Goal: Task Accomplishment & Management: Manage account settings

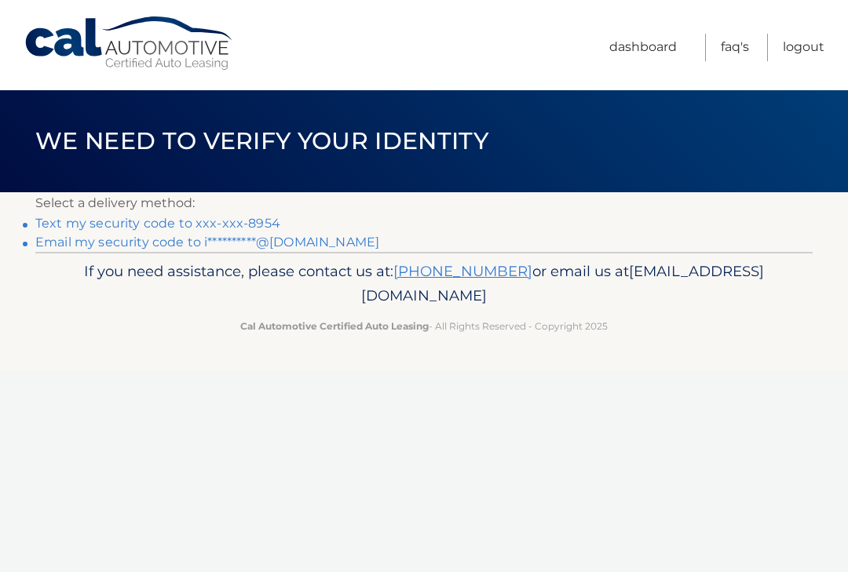
click at [255, 222] on link "Text my security code to xxx-xxx-8954" at bounding box center [157, 223] width 245 height 15
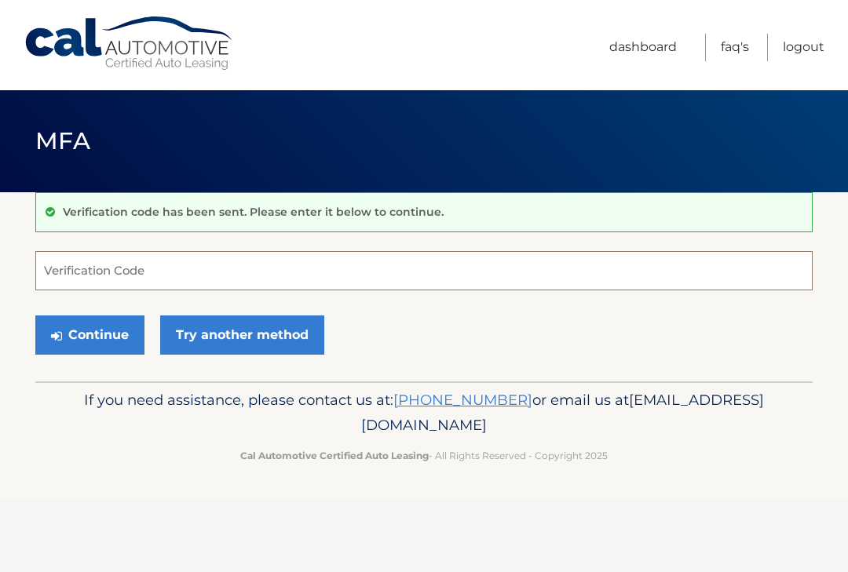
click at [231, 269] on input "Verification Code" at bounding box center [423, 270] width 777 height 39
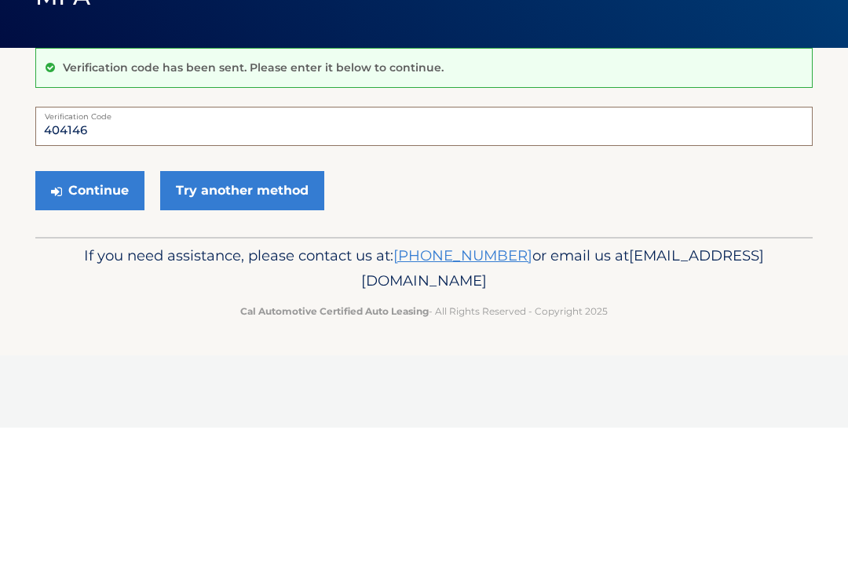
type input "404146"
click at [109, 316] on button "Continue" at bounding box center [89, 335] width 109 height 39
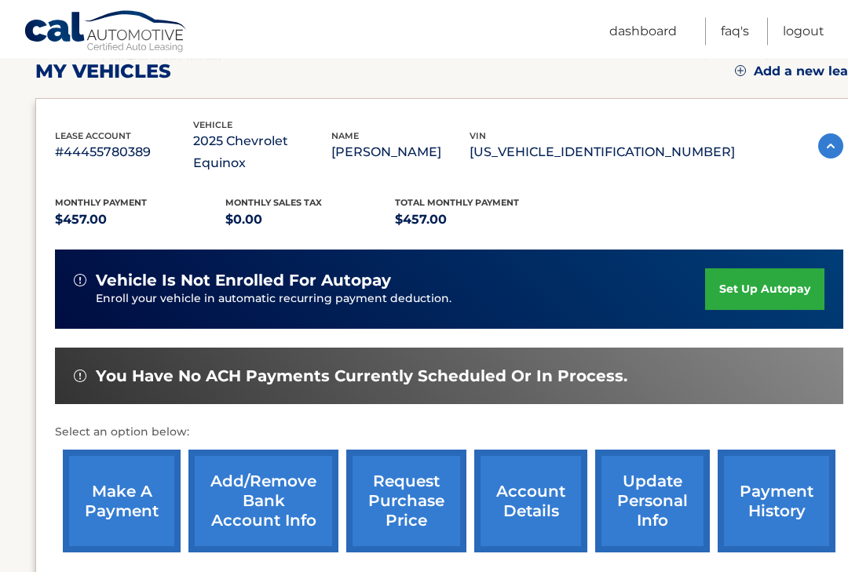
scroll to position [230, 0]
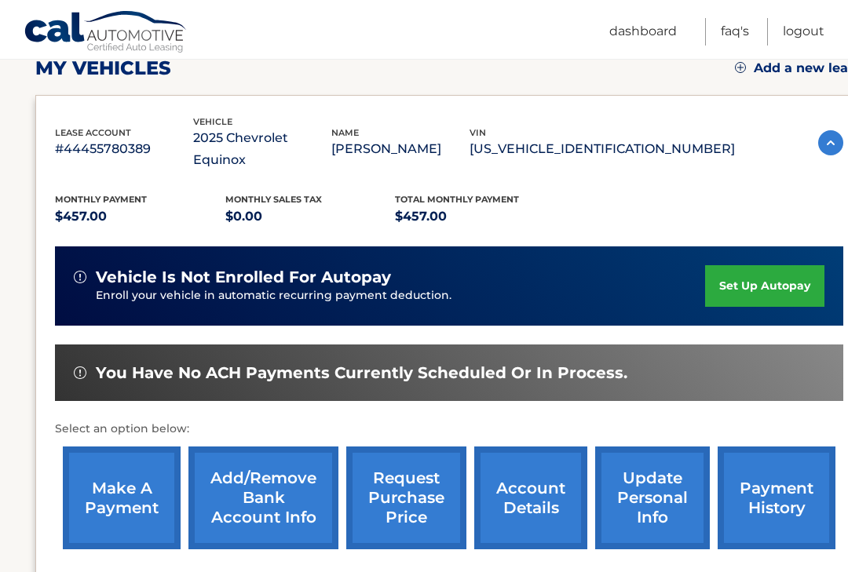
click at [87, 492] on link "make a payment" at bounding box center [122, 498] width 118 height 103
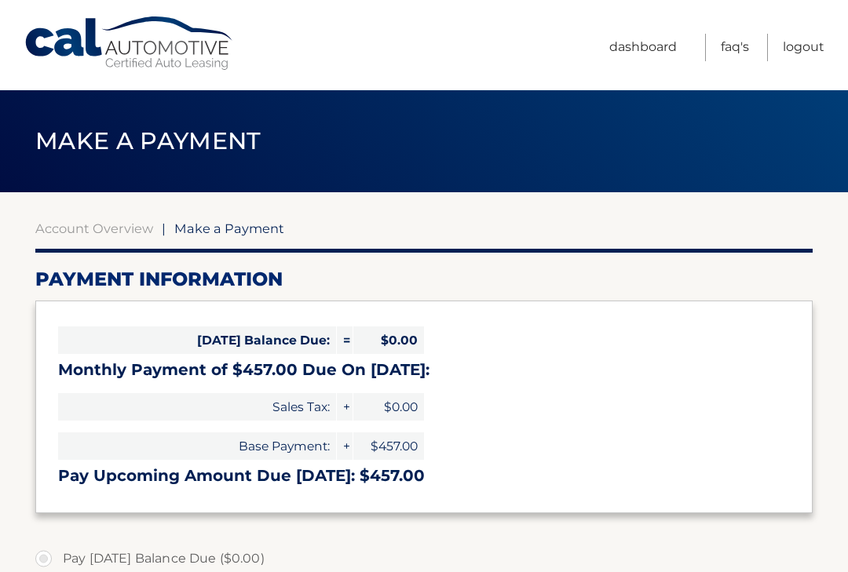
select select "M2MzOWRiZDctOGNlNS00ZjAxLWE2YWUtZDNiNmU5ZjZiNTdm"
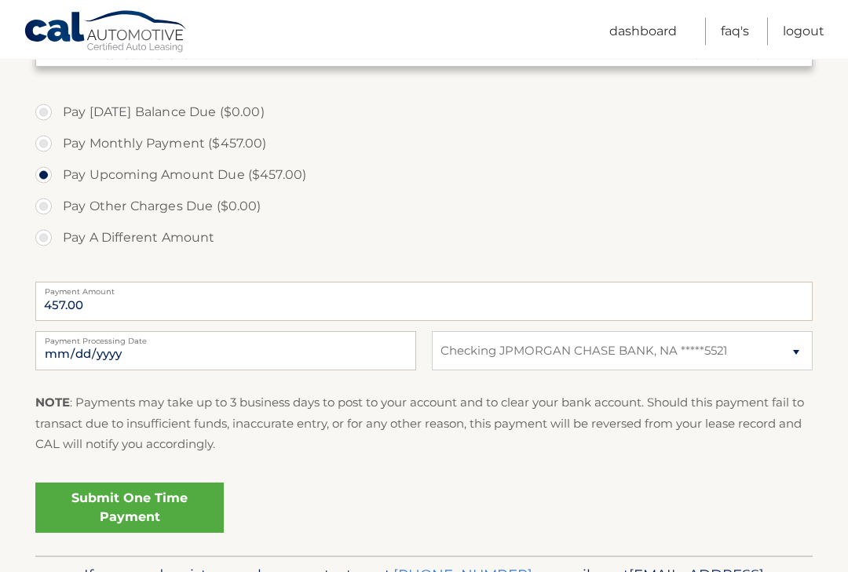
scroll to position [448, 0]
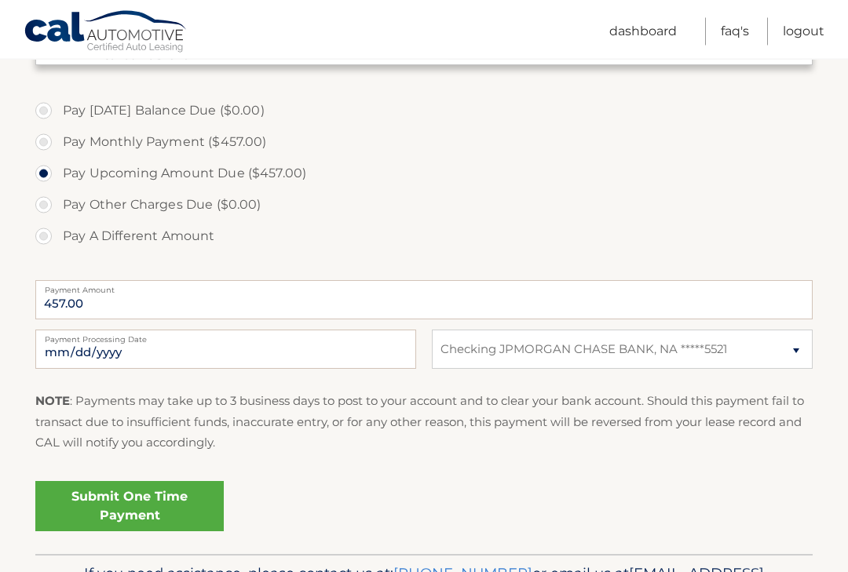
click at [141, 520] on link "Submit One Time Payment" at bounding box center [129, 507] width 188 height 50
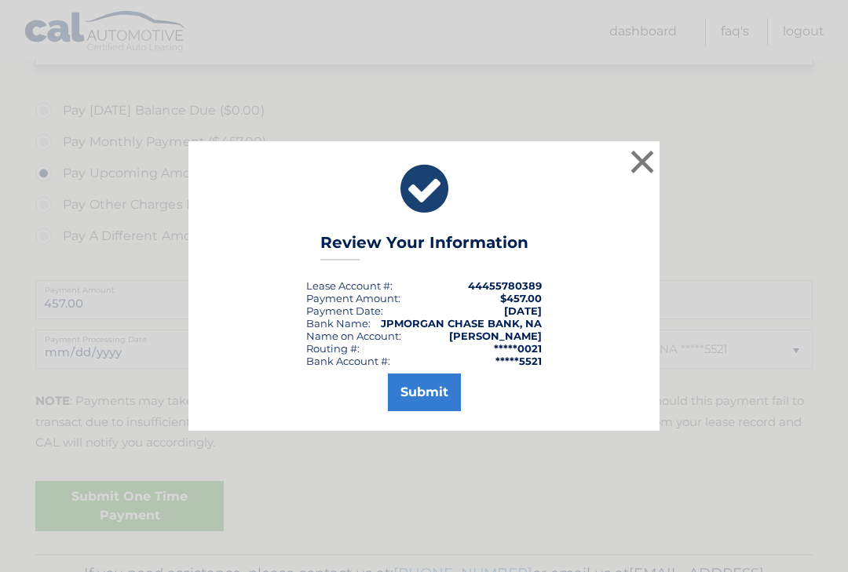
click at [421, 411] on button "Submit" at bounding box center [424, 393] width 73 height 38
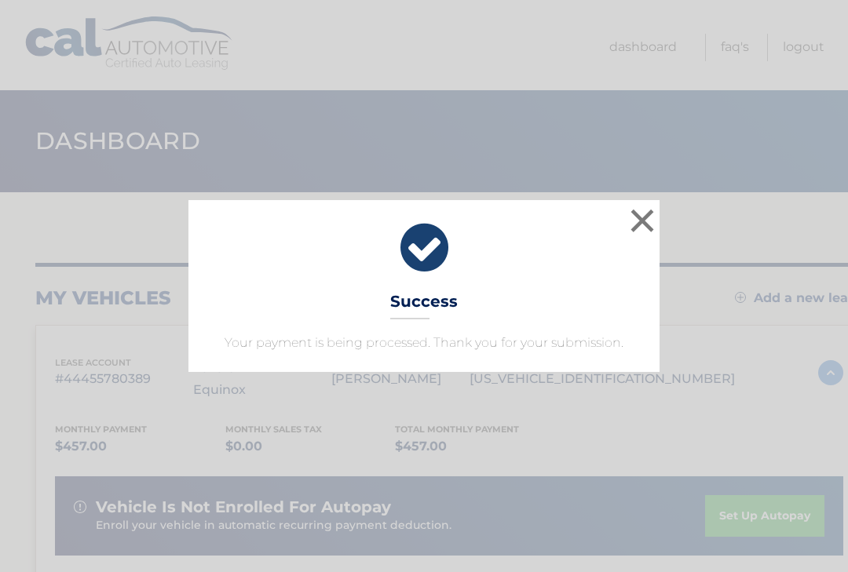
click at [640, 221] on button "×" at bounding box center [642, 220] width 31 height 31
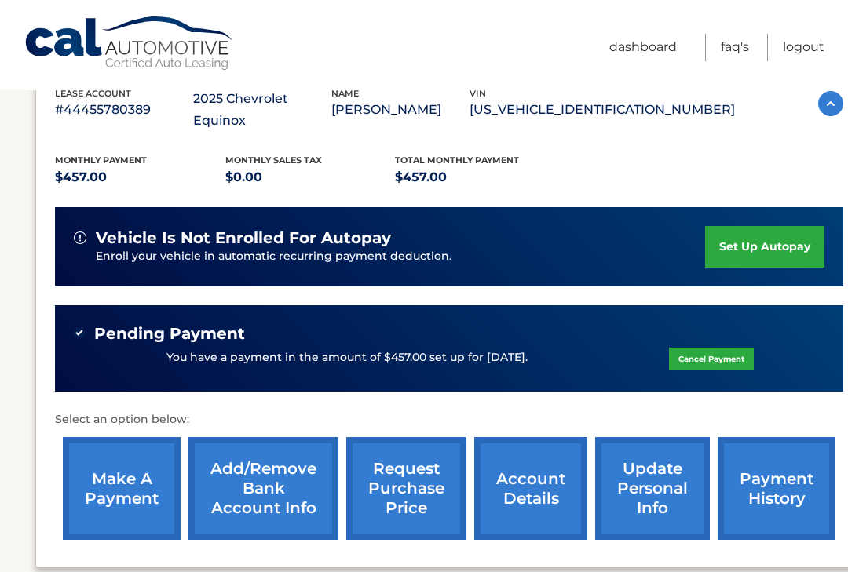
scroll to position [376, 0]
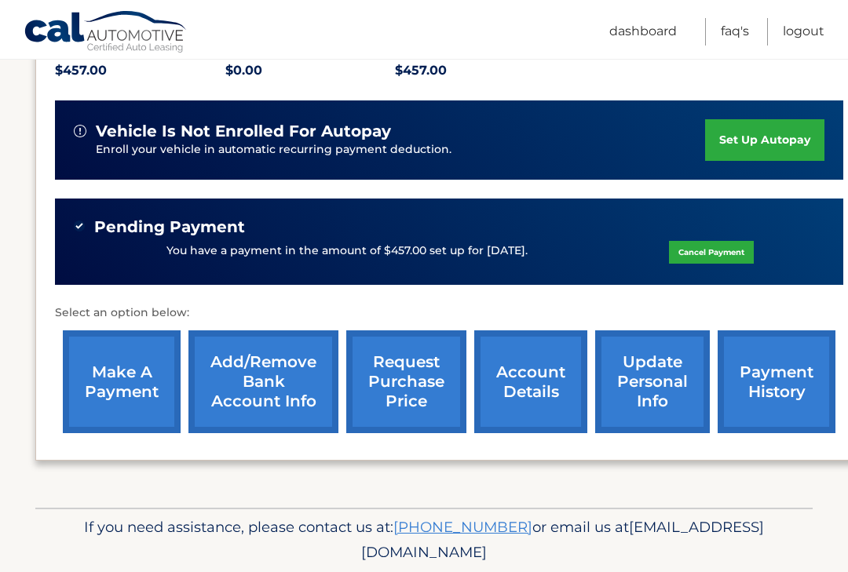
click at [410, 363] on link "request purchase price" at bounding box center [406, 382] width 120 height 103
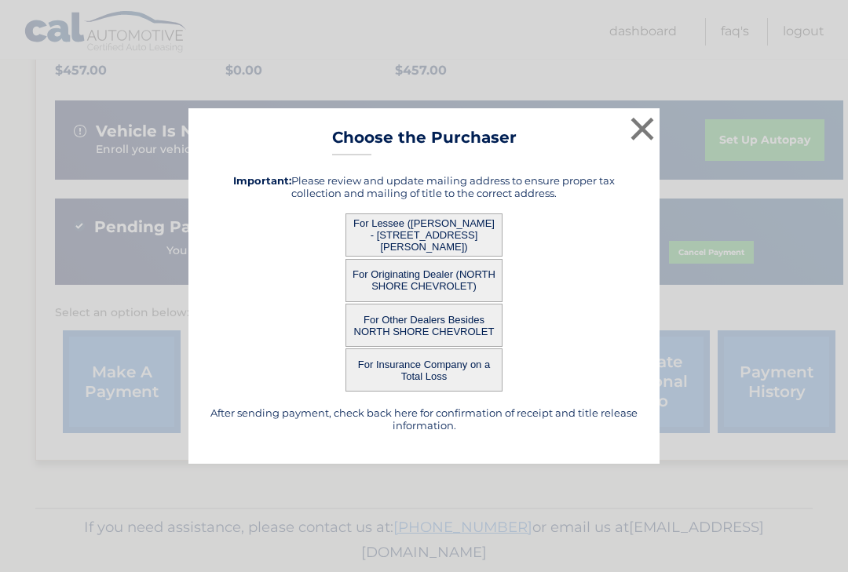
click at [639, 134] on button "×" at bounding box center [642, 128] width 31 height 31
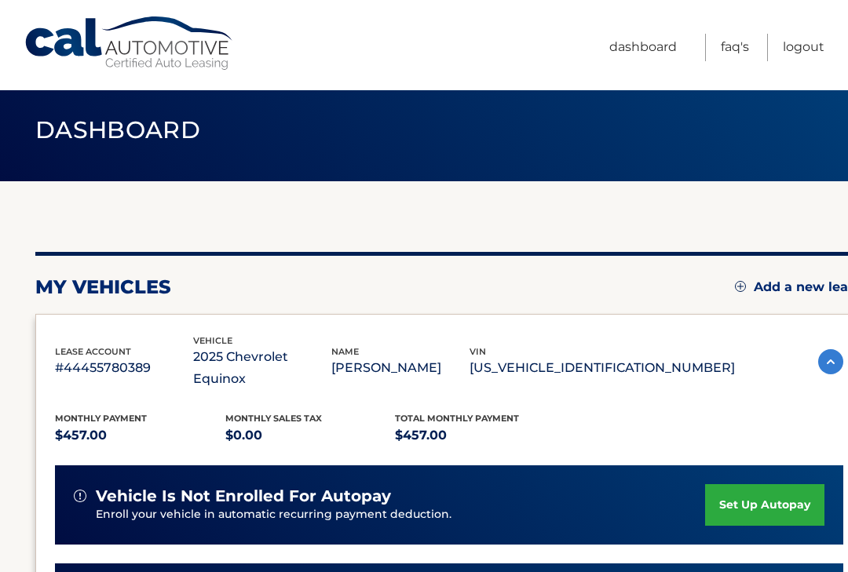
scroll to position [0, 0]
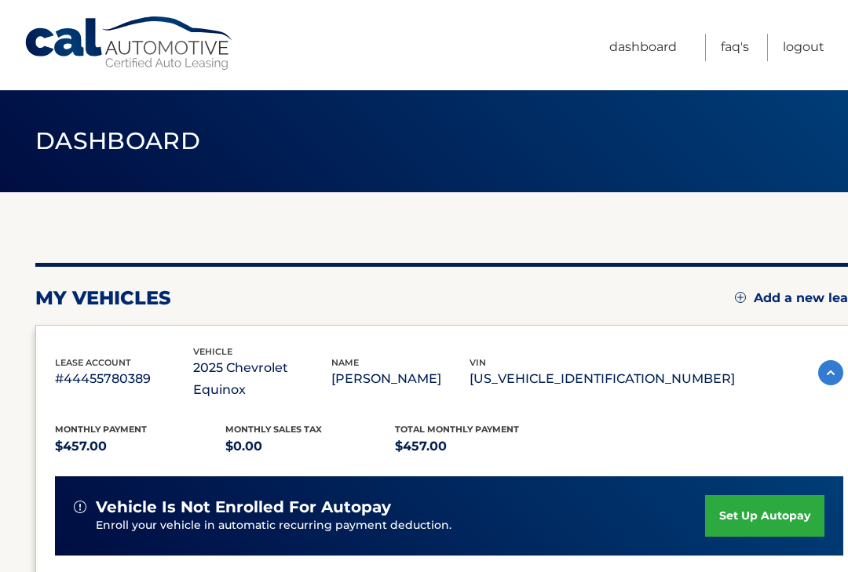
click at [811, 41] on link "Logout" at bounding box center [804, 47] width 42 height 27
